Goal: Use online tool/utility: Utilize a website feature to perform a specific function

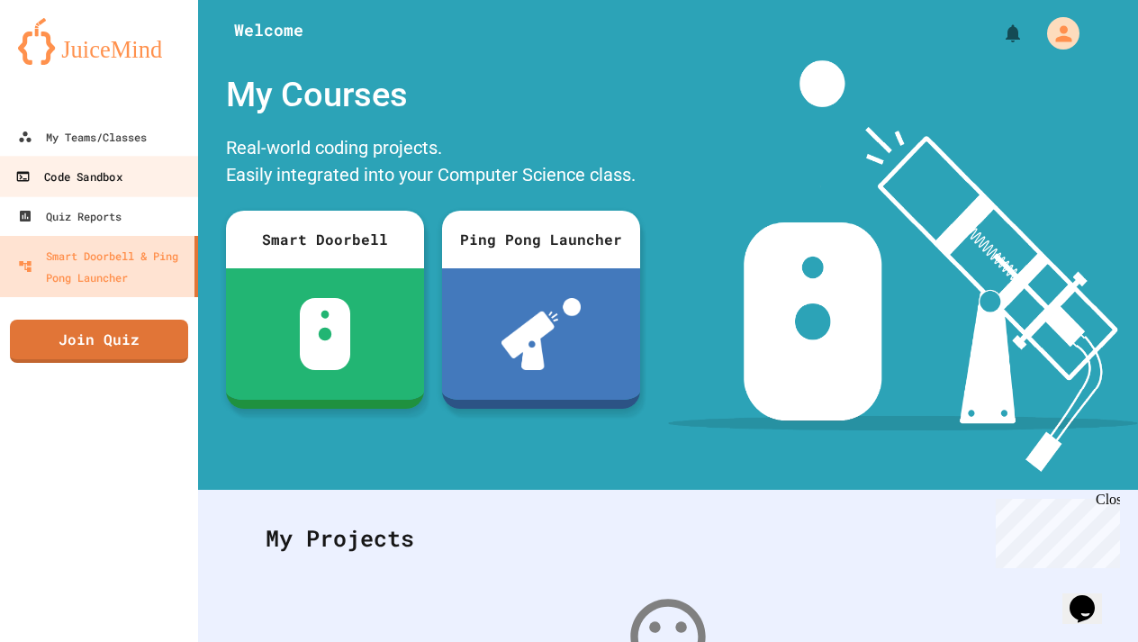
click at [123, 192] on link "Code Sandbox" at bounding box center [99, 176] width 204 height 40
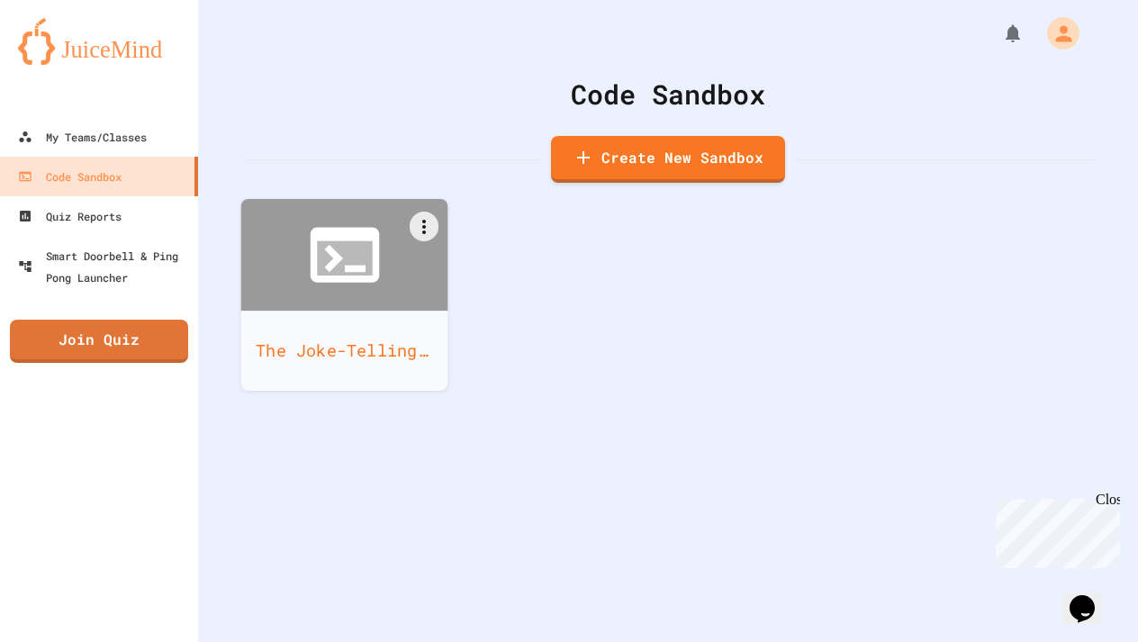
click at [360, 269] on icon at bounding box center [355, 268] width 21 height 7
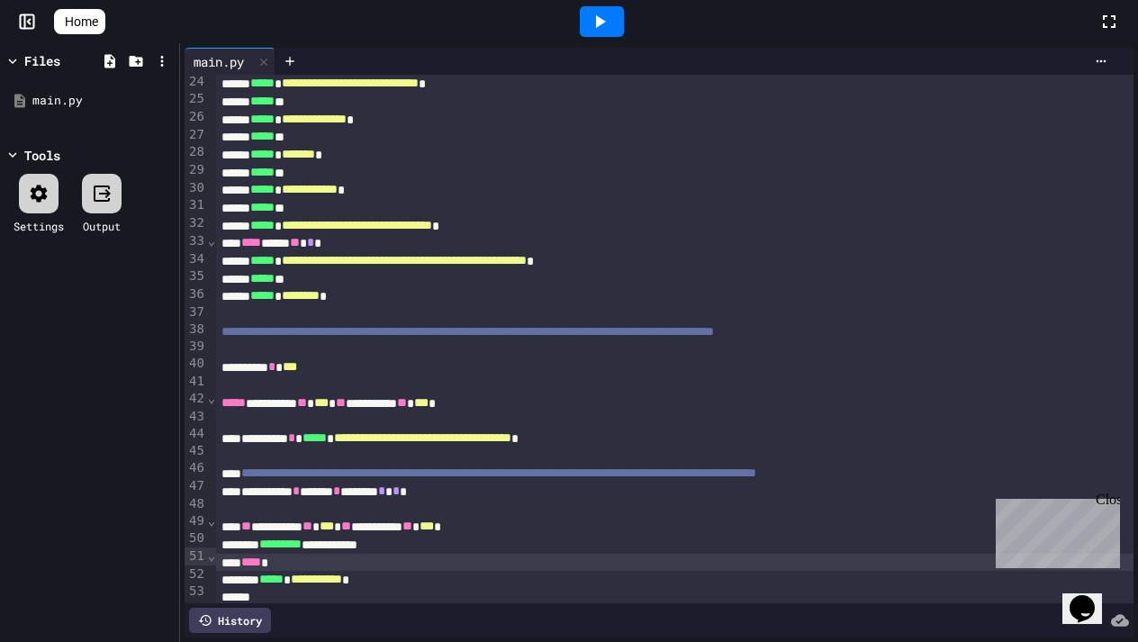
click at [433, 563] on div "**** *" at bounding box center [674, 562] width 917 height 18
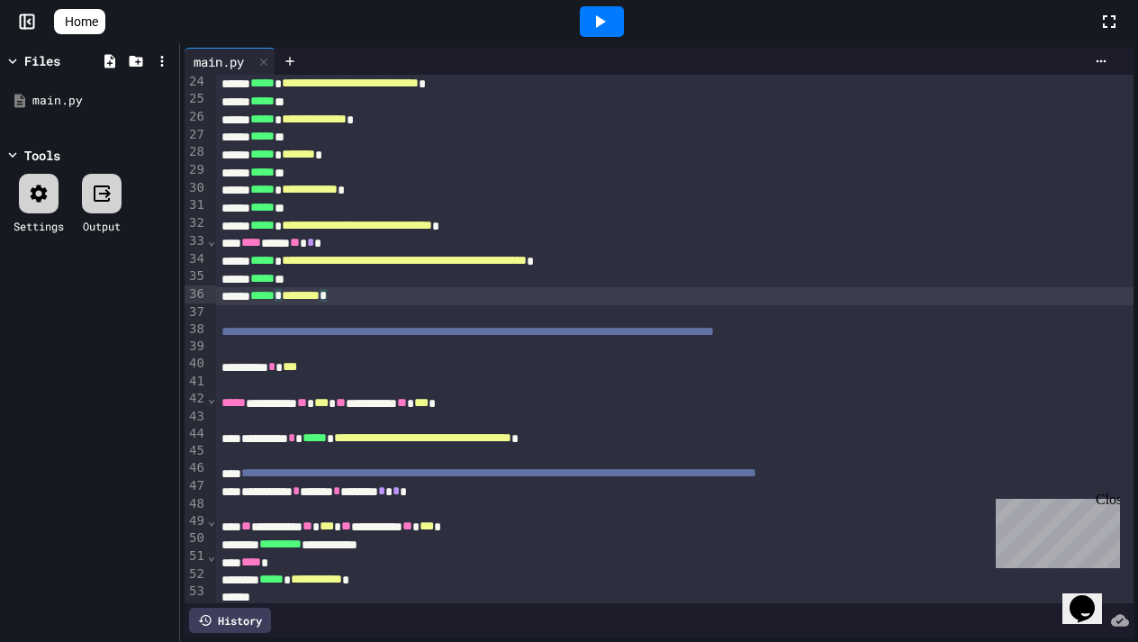
click at [384, 287] on div "***** * ******** *" at bounding box center [674, 296] width 917 height 18
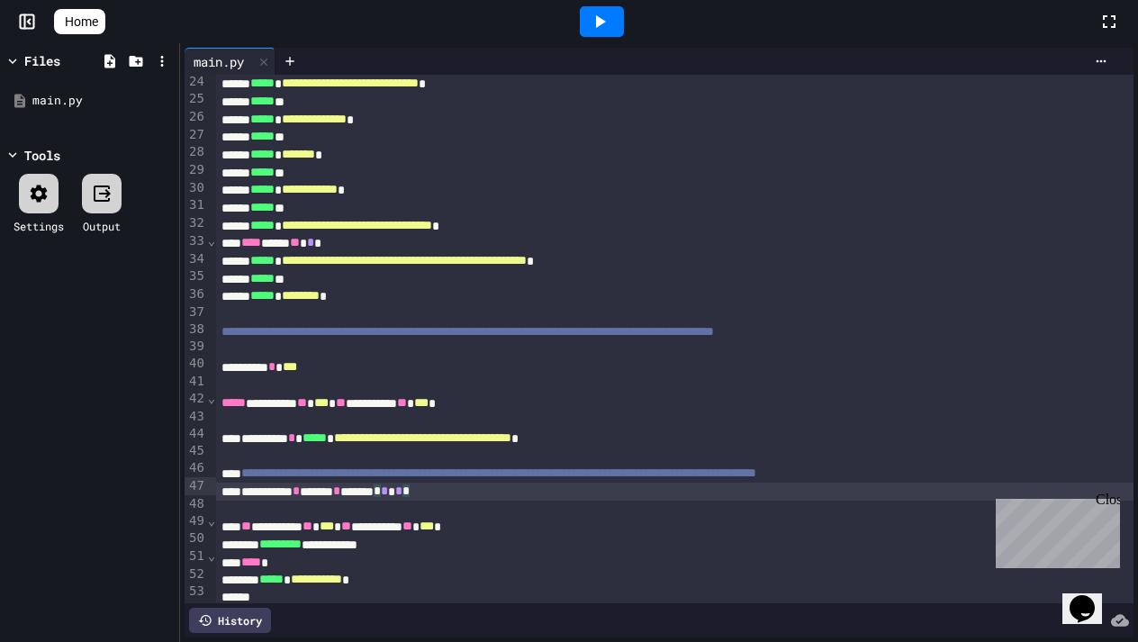
click at [402, 490] on span "*" at bounding box center [398, 490] width 7 height 13
click at [624, 25] on div at bounding box center [602, 21] width 44 height 31
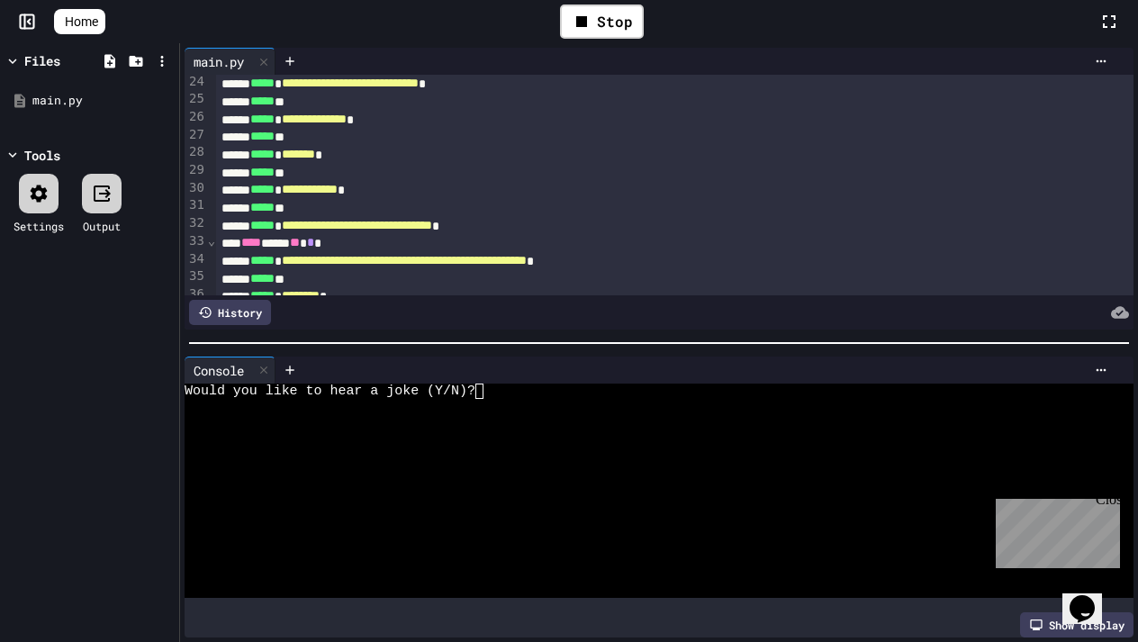
click at [493, 392] on div "Would you like to hear a joke (Y/N)?" at bounding box center [649, 390] width 931 height 15
type textarea "*"
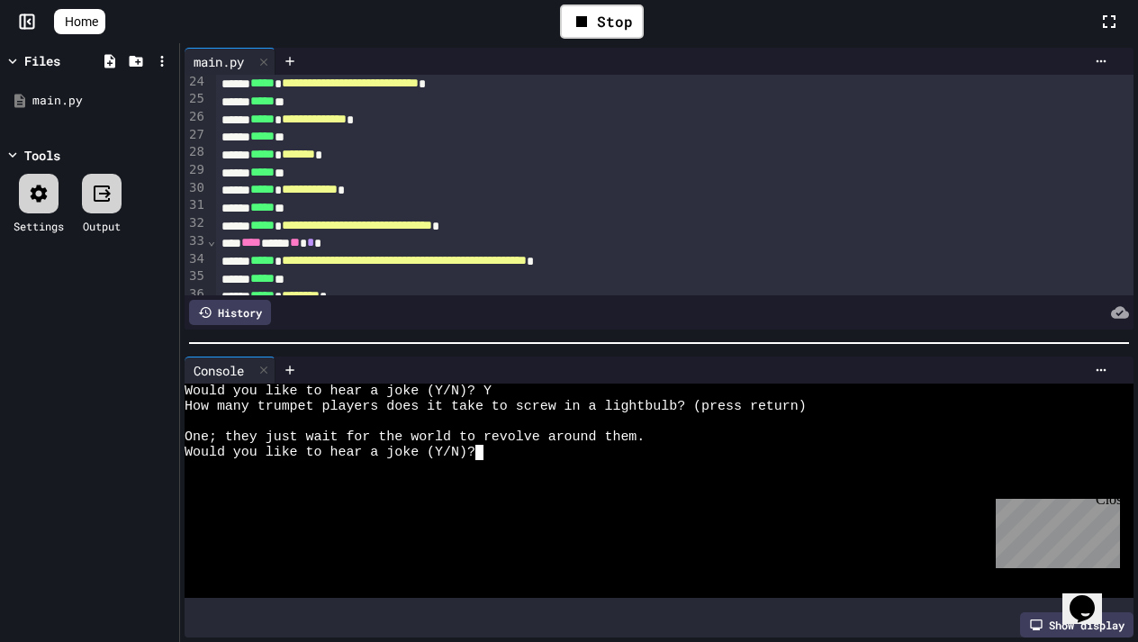
type textarea "*"
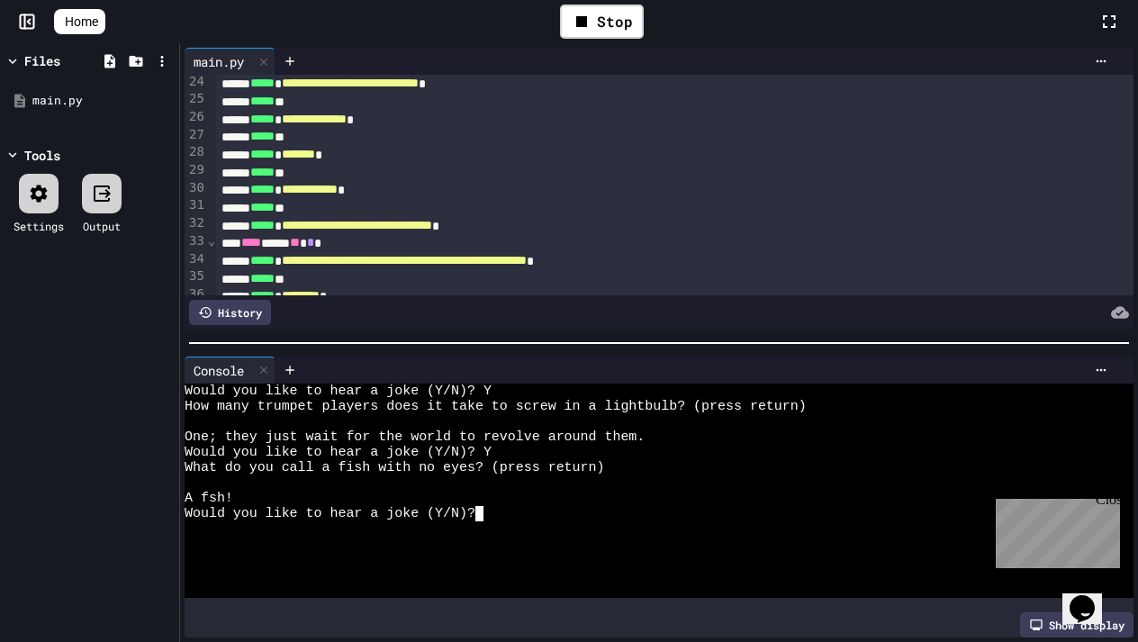
type textarea "*"
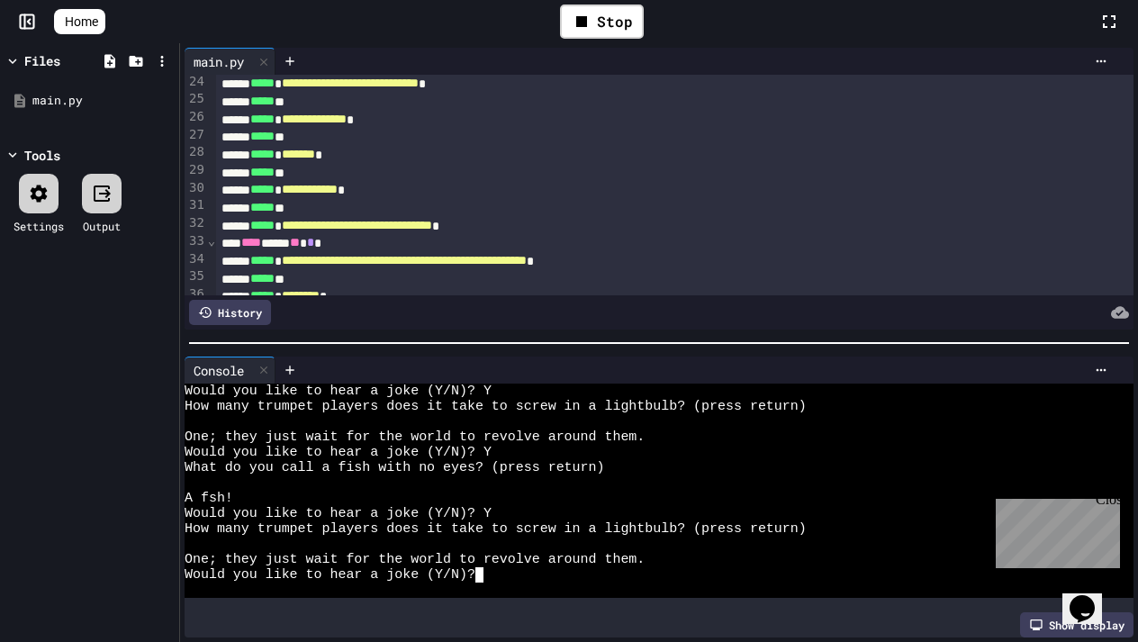
type textarea "*"
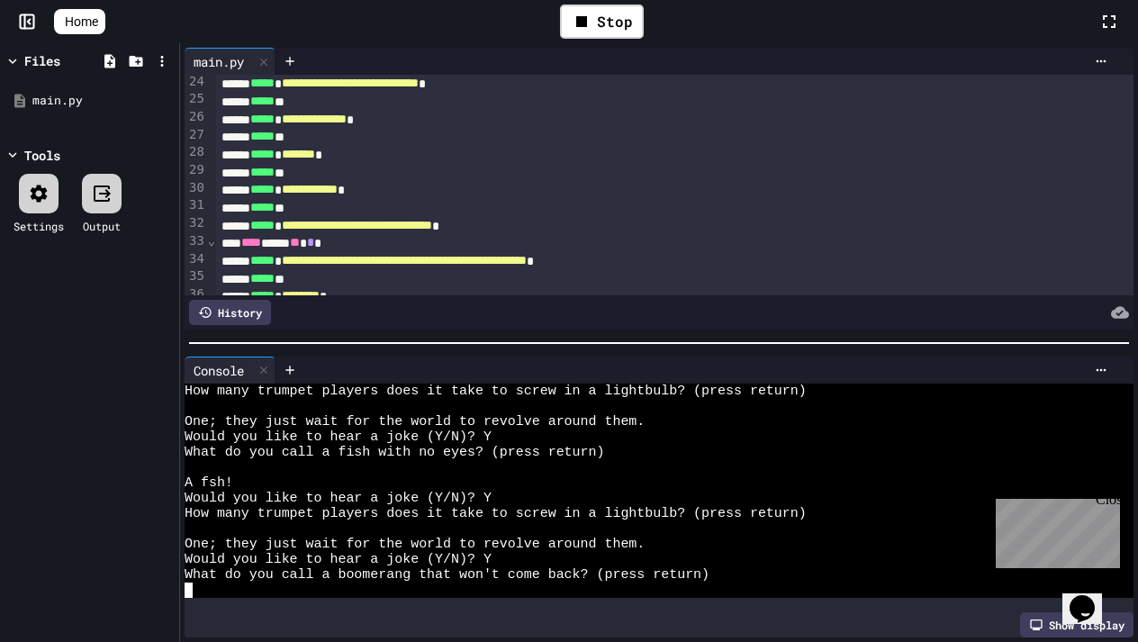
scroll to position [46, 0]
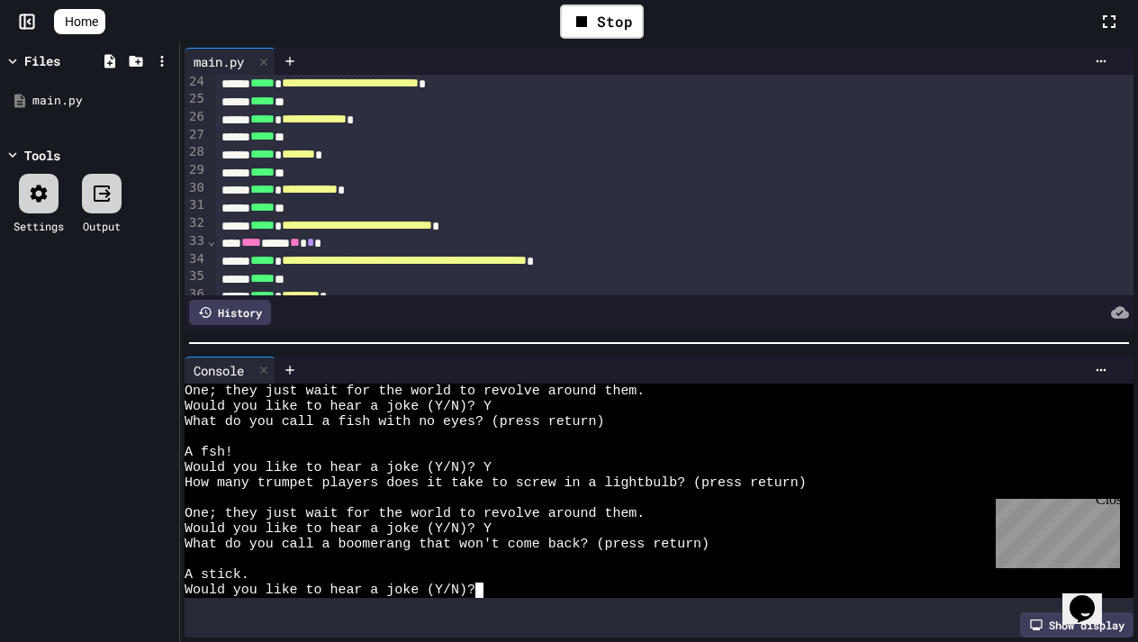
type textarea "*"
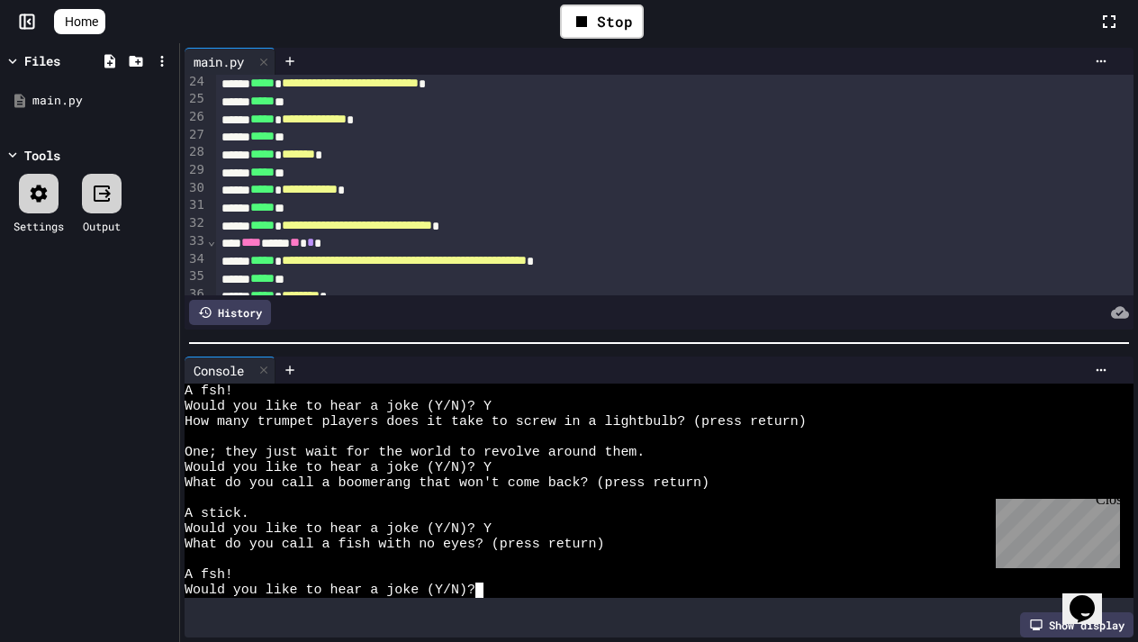
scroll to position [107, 0]
type textarea "*"
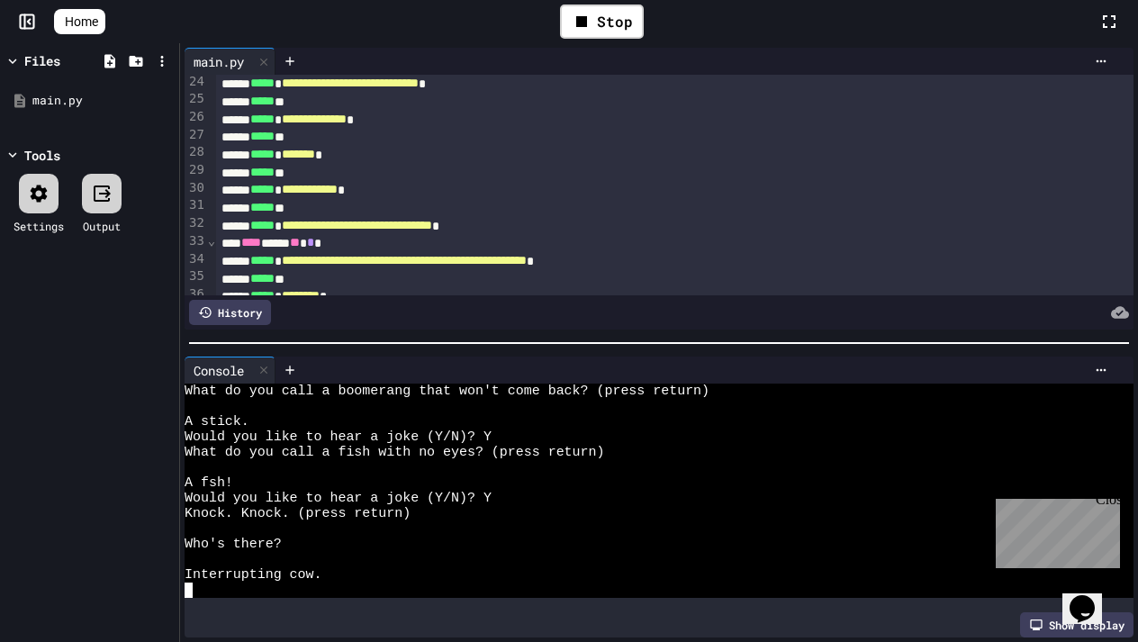
scroll to position [229, 0]
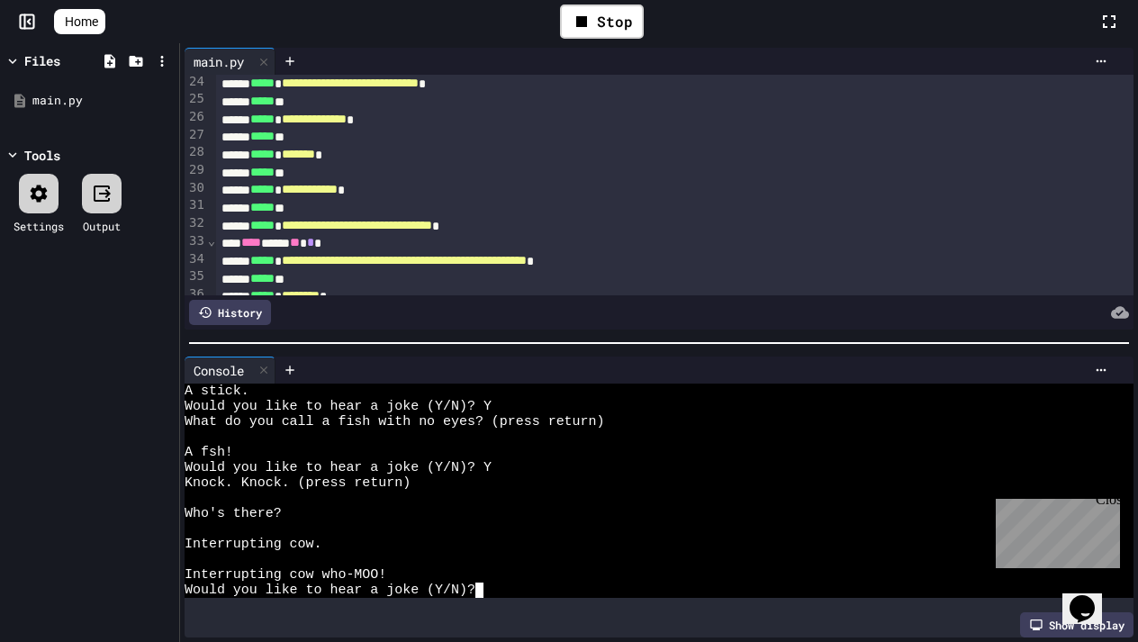
type textarea "*"
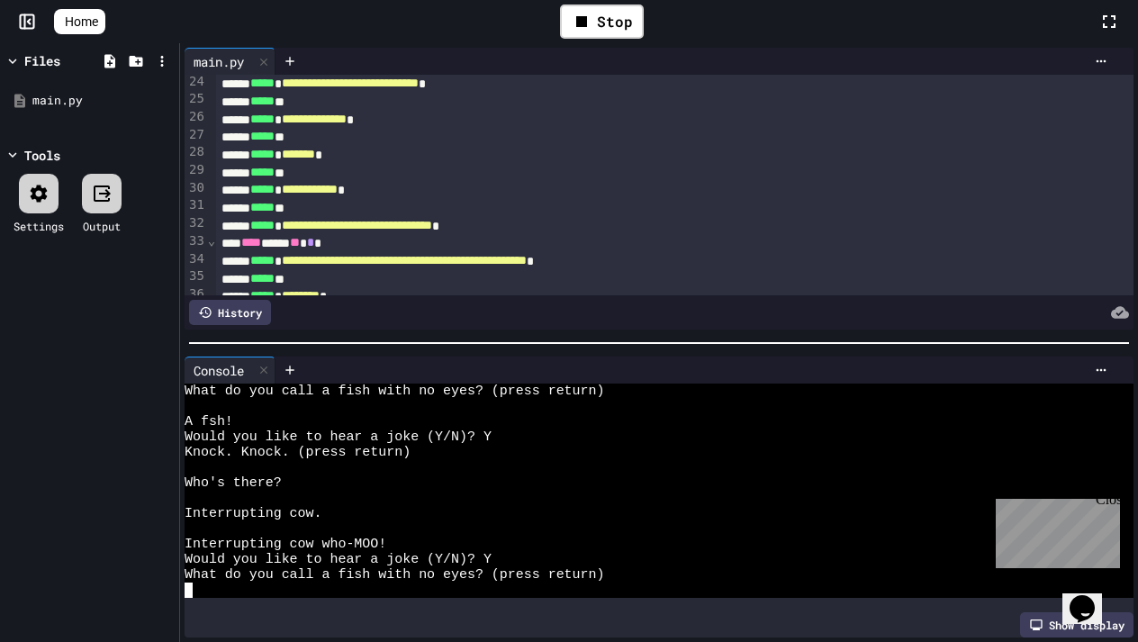
scroll to position [291, 0]
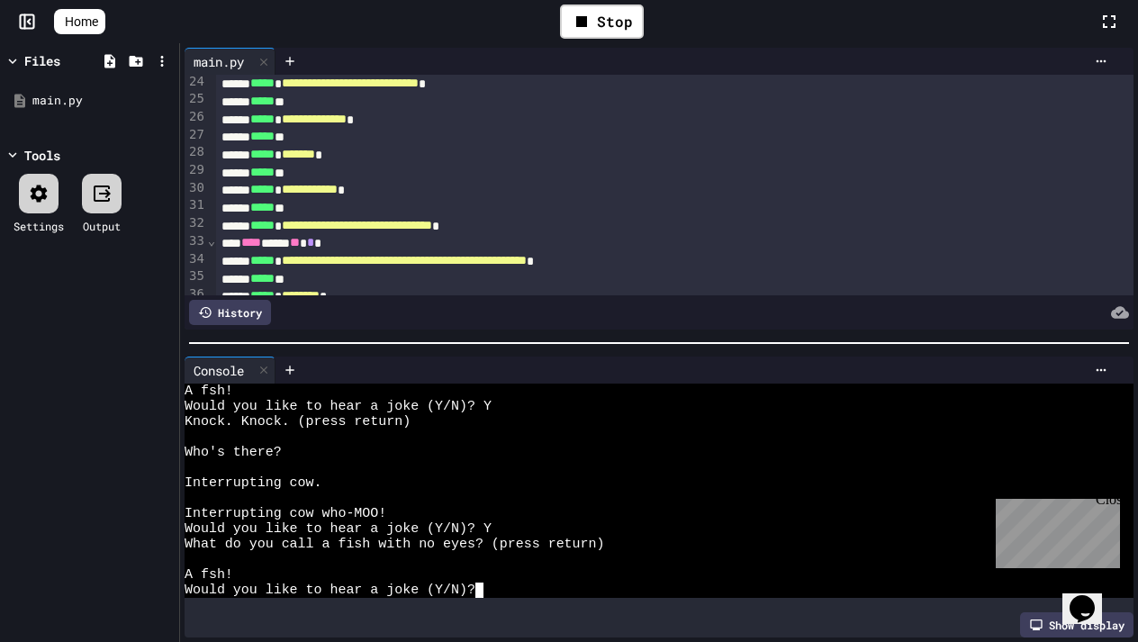
type textarea "*"
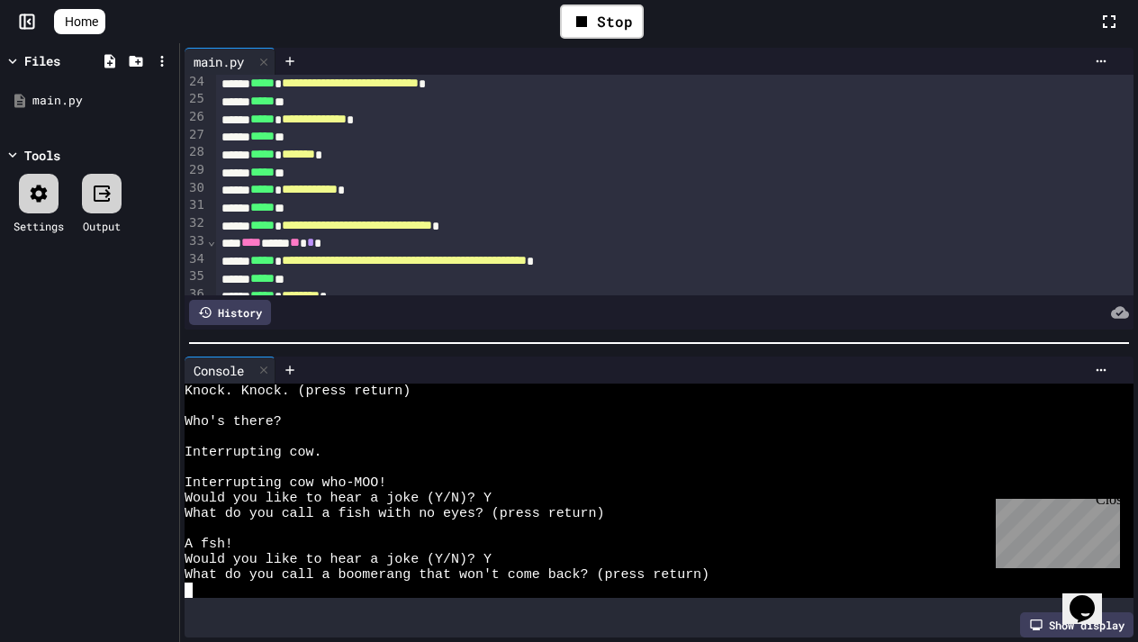
scroll to position [321, 0]
type textarea "*"
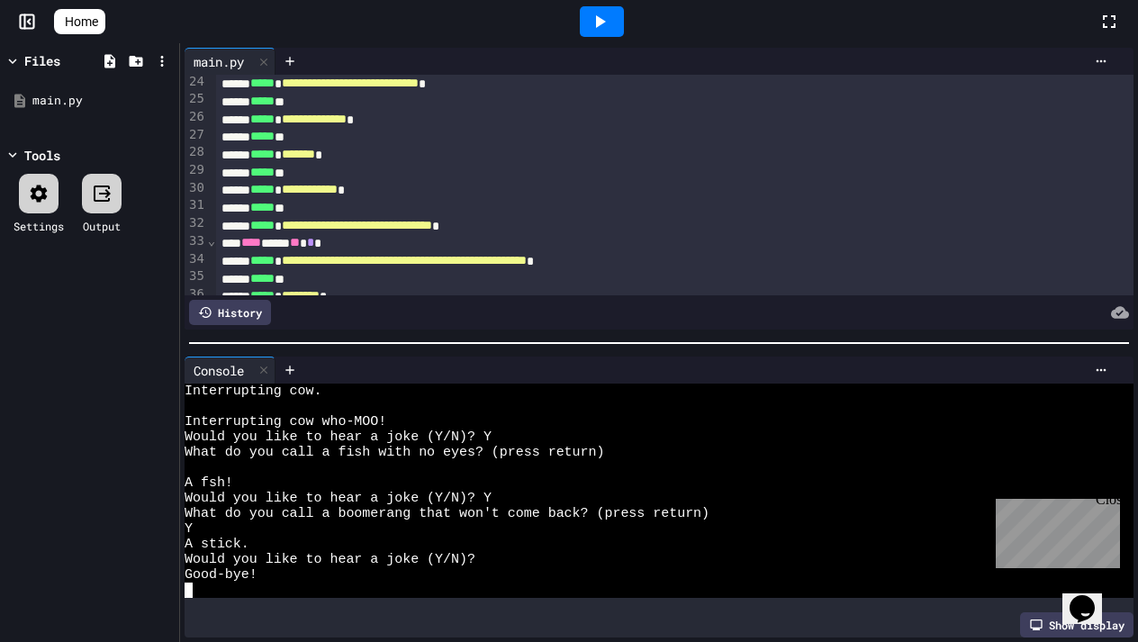
scroll to position [382, 0]
click at [604, 18] on icon at bounding box center [600, 22] width 22 height 22
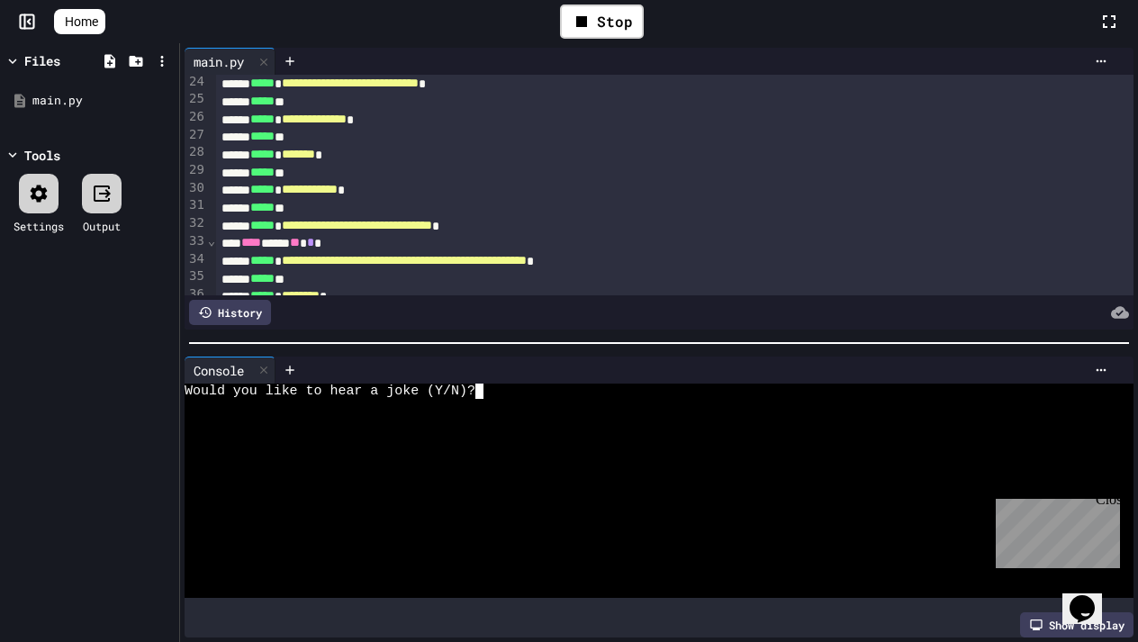
click at [520, 481] on div at bounding box center [649, 482] width 931 height 15
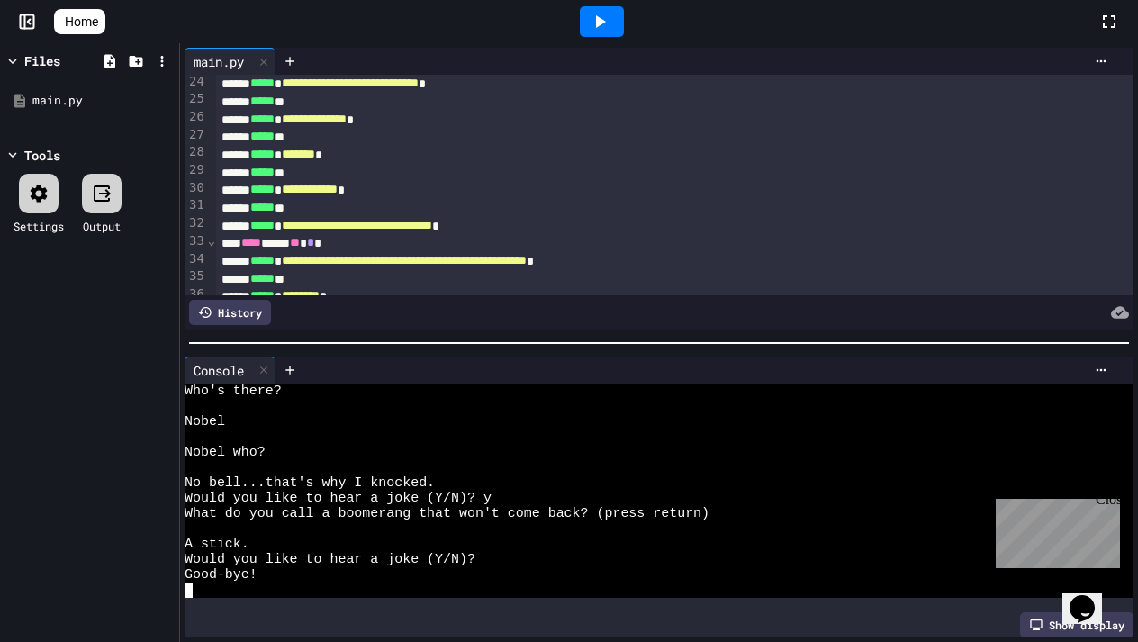
scroll to position [229, 0]
click at [609, 27] on icon at bounding box center [600, 22] width 22 height 22
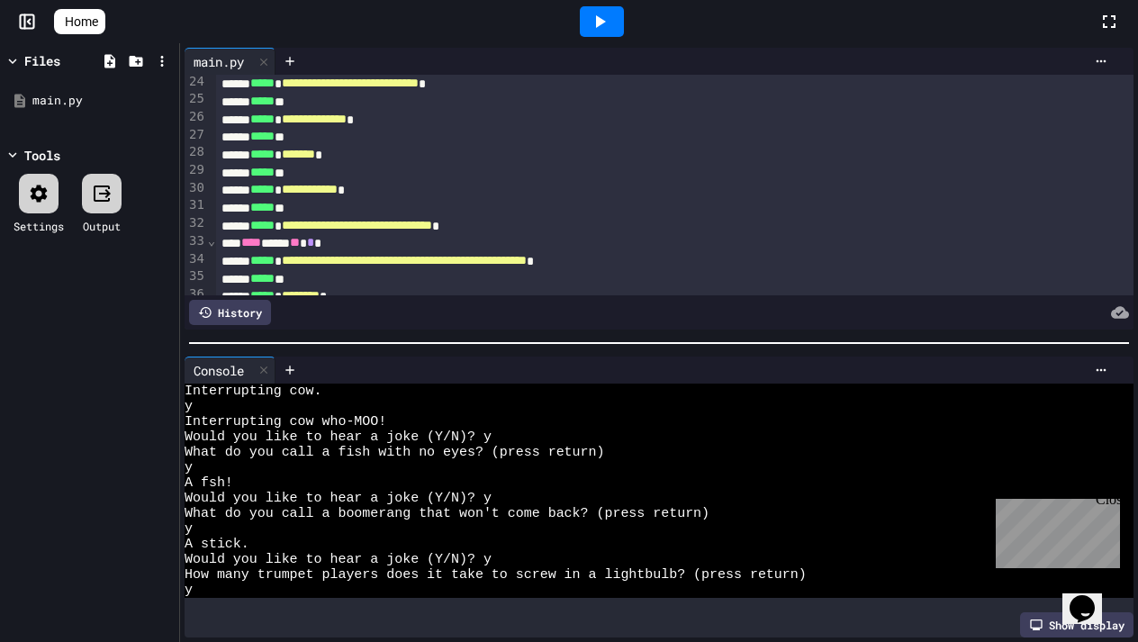
scroll to position [-2, 0]
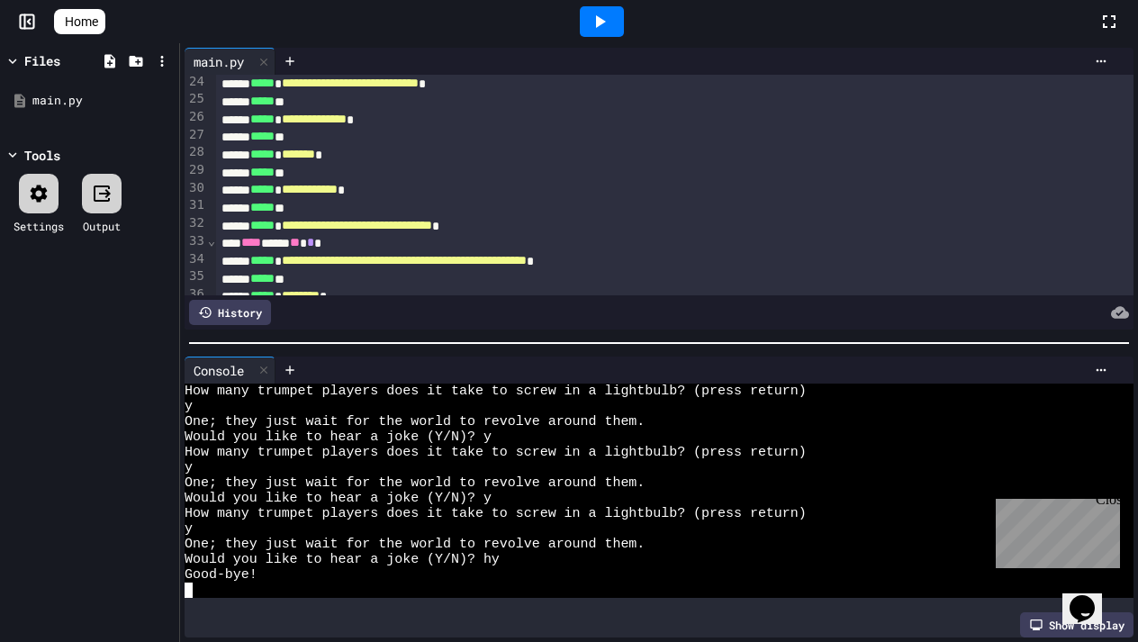
click at [316, 577] on div "Good-bye!" at bounding box center [649, 574] width 931 height 15
click at [301, 575] on div "Good-bye!" at bounding box center [649, 574] width 931 height 15
click at [598, 22] on icon at bounding box center [600, 22] width 22 height 22
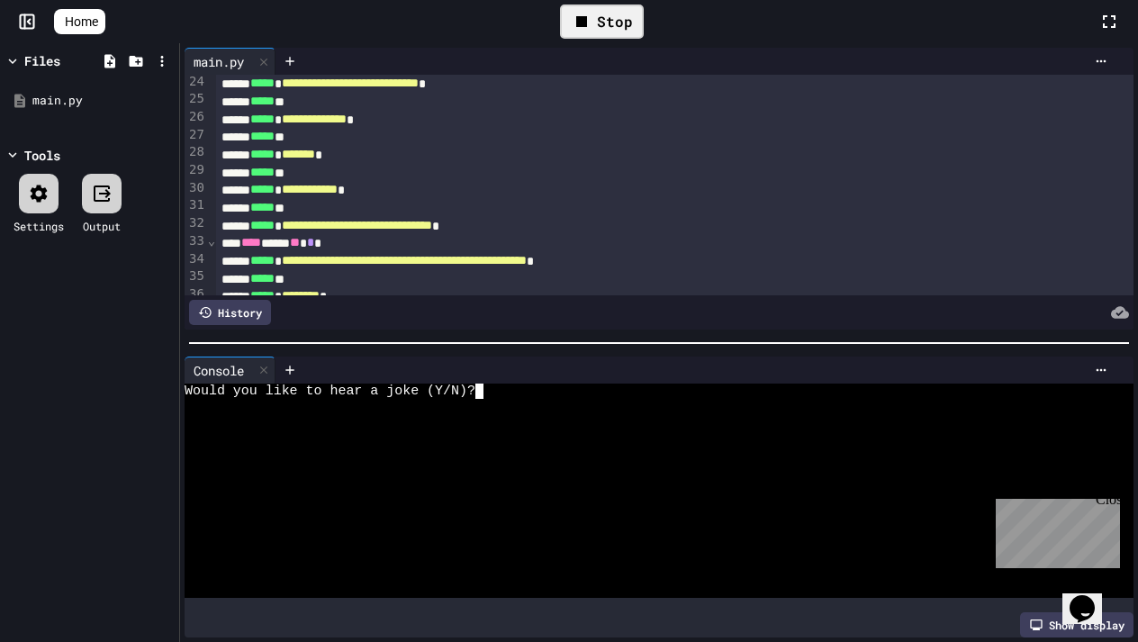
click at [524, 438] on div at bounding box center [649, 436] width 931 height 15
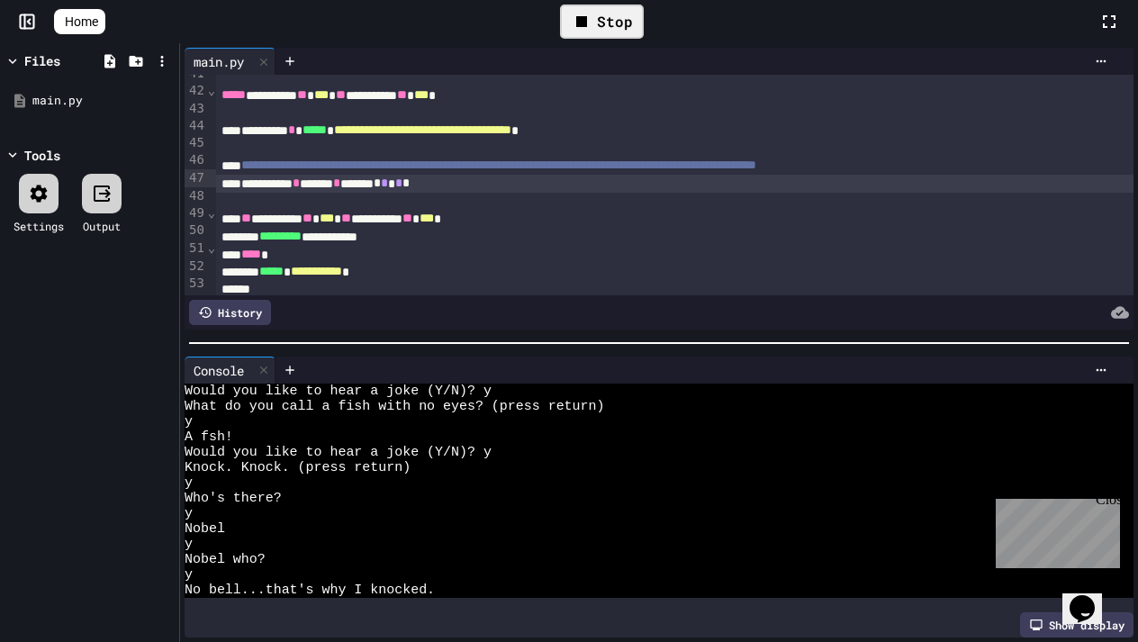
scroll to position [1, 0]
click at [632, 13] on div "Stop" at bounding box center [602, 21] width 84 height 34
click at [616, 32] on div at bounding box center [602, 21] width 44 height 31
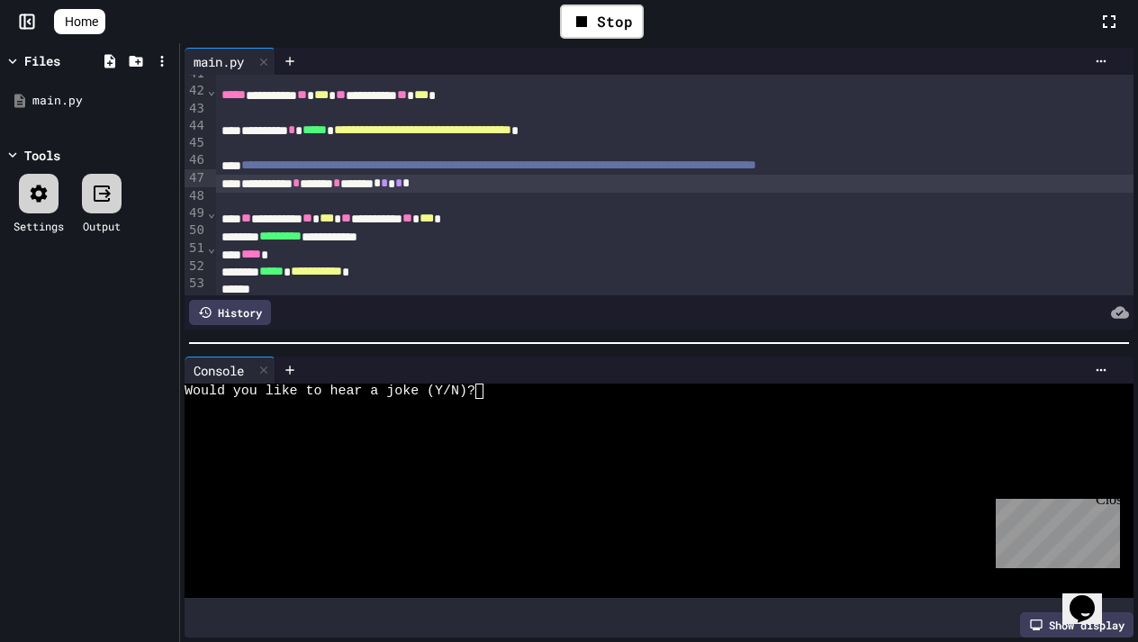
scroll to position [0, 0]
click at [499, 402] on div at bounding box center [649, 406] width 931 height 15
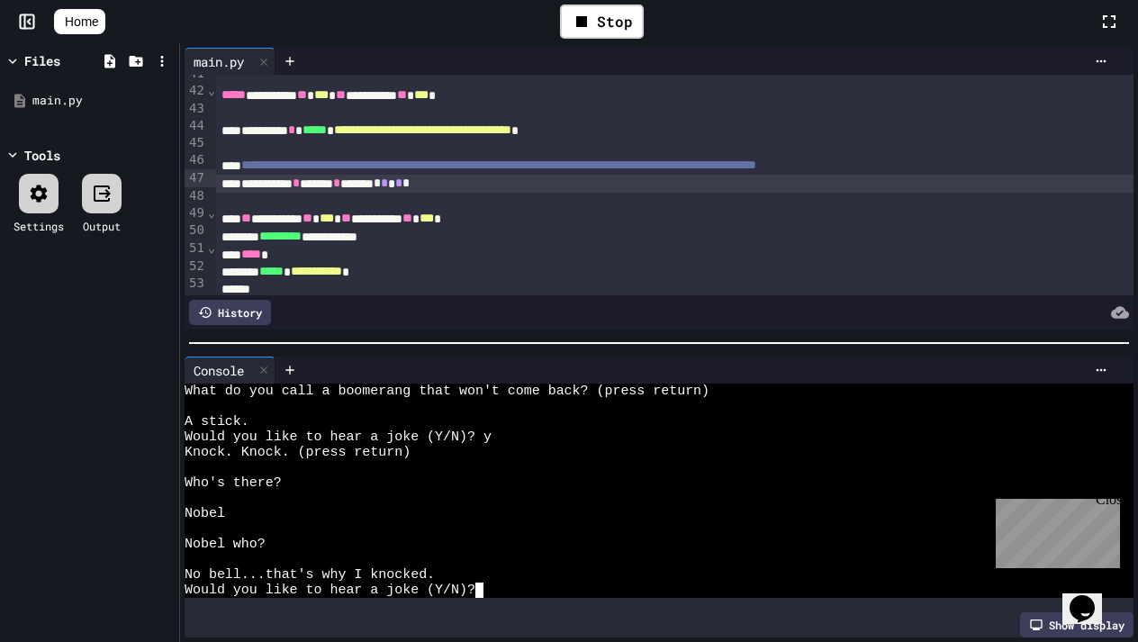
scroll to position [107, 0]
